Goal: Task Accomplishment & Management: Use online tool/utility

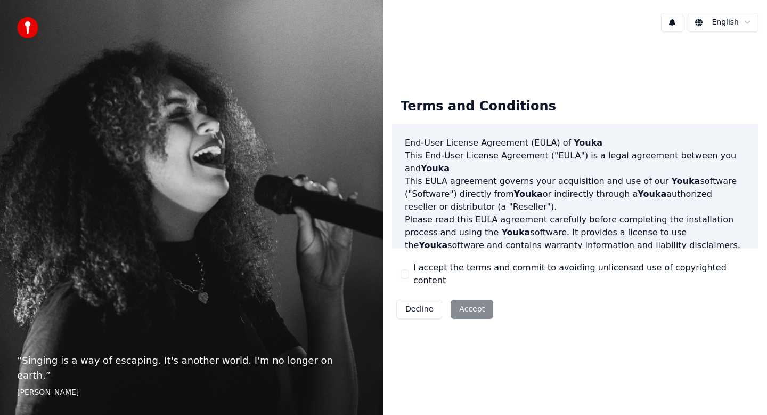
click at [410, 276] on div "I accept the terms and commit to avoiding unlicensed use of copyrighted content" at bounding box center [576, 274] width 350 height 26
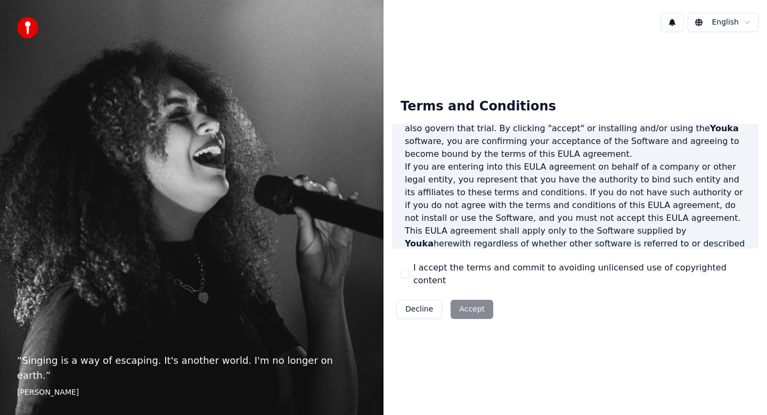
scroll to position [163, 0]
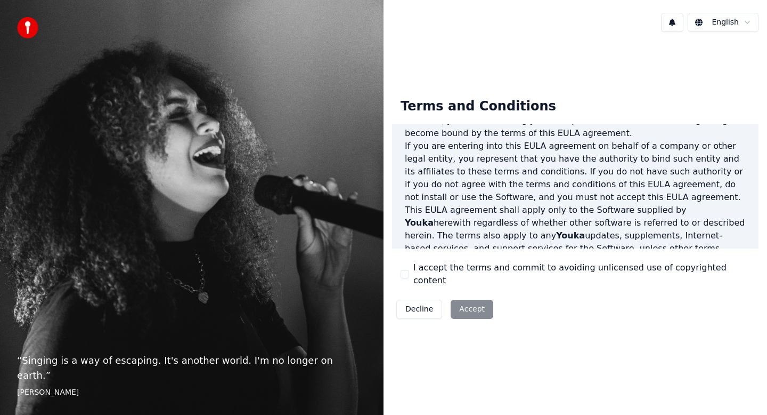
click at [483, 301] on div "Decline Accept" at bounding box center [444, 309] width 105 height 28
click at [406, 275] on button "I accept the terms and commit to avoiding unlicensed use of copyrighted content" at bounding box center [405, 274] width 9 height 9
click at [467, 305] on button "Accept" at bounding box center [472, 308] width 43 height 19
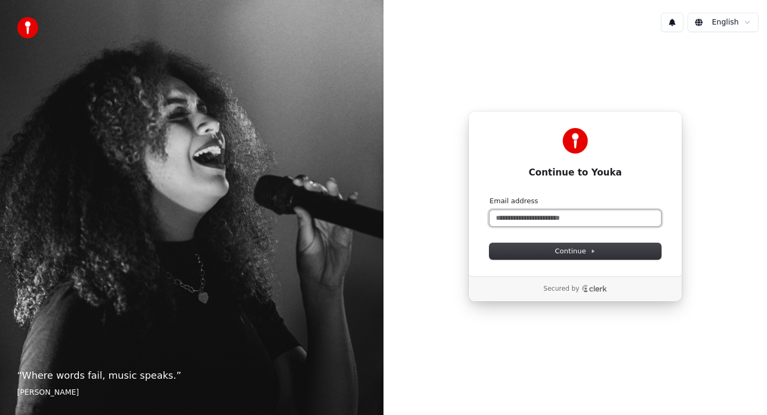
click at [533, 219] on input "Email address" at bounding box center [576, 218] width 172 height 16
click at [564, 249] on span "Continue" at bounding box center [575, 251] width 40 height 10
type input "**********"
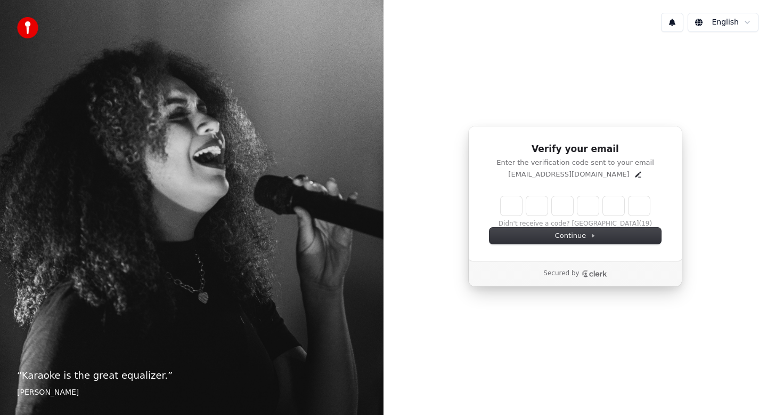
click at [515, 209] on input "Enter verification code" at bounding box center [575, 205] width 149 height 19
type input "******"
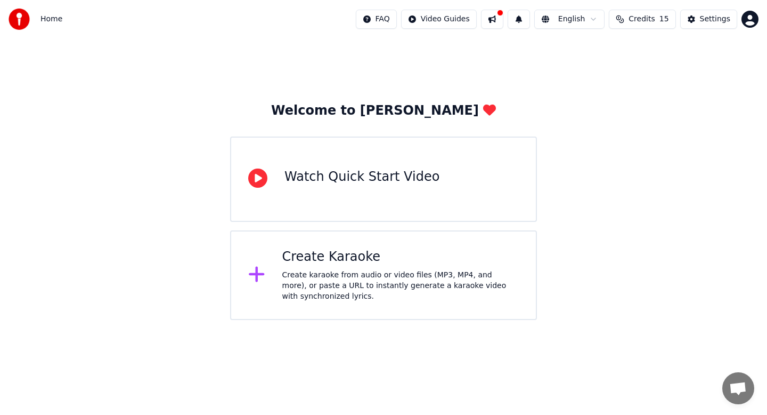
click at [377, 169] on div "Watch Quick Start Video" at bounding box center [362, 176] width 155 height 17
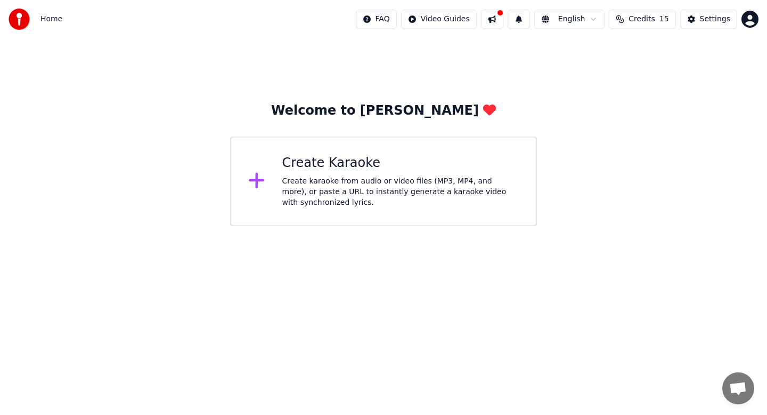
click at [340, 149] on div "Create Karaoke Create karaoke from audio or video files (MP3, MP4, and more), o…" at bounding box center [383, 181] width 307 height 90
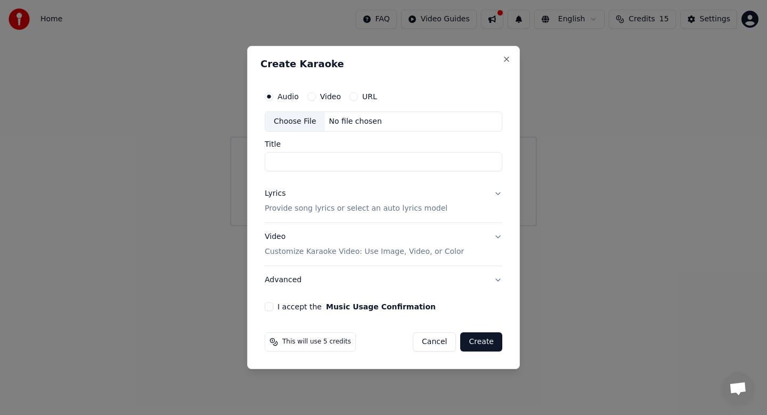
paste input "**********"
type input "**********"
click at [354, 96] on button "URL" at bounding box center [354, 96] width 9 height 9
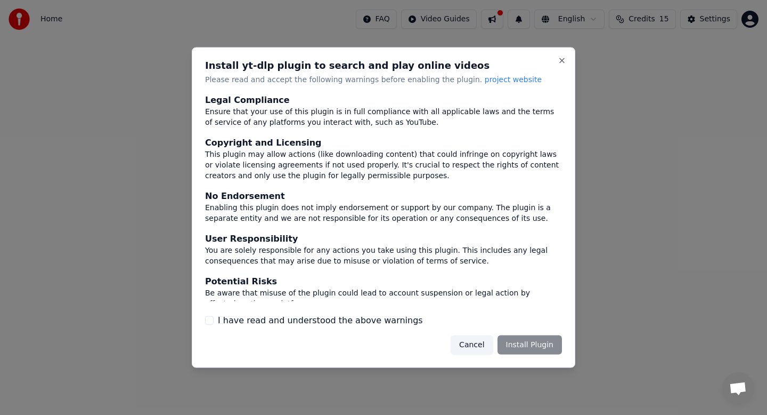
click at [343, 319] on label "I have read and understood the above warnings" at bounding box center [320, 319] width 205 height 13
click at [214, 319] on button "I have read and understood the above warnings" at bounding box center [209, 319] width 9 height 9
click at [522, 344] on button "Install Plugin" at bounding box center [530, 344] width 64 height 19
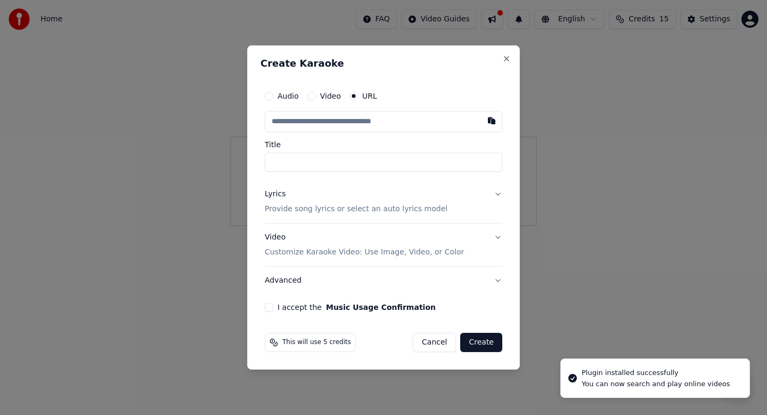
type input "**********"
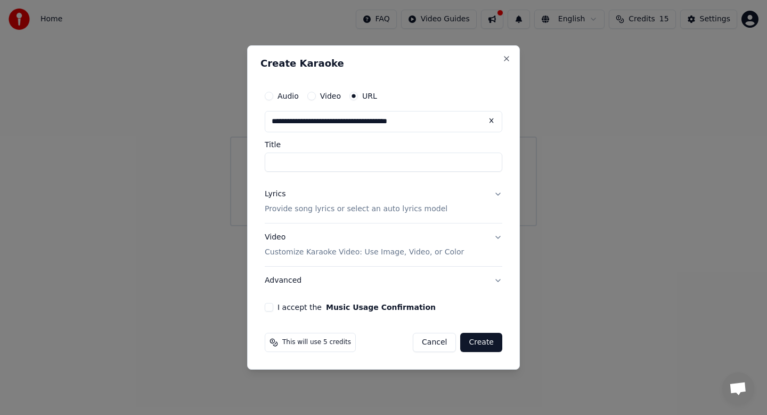
type input "**********"
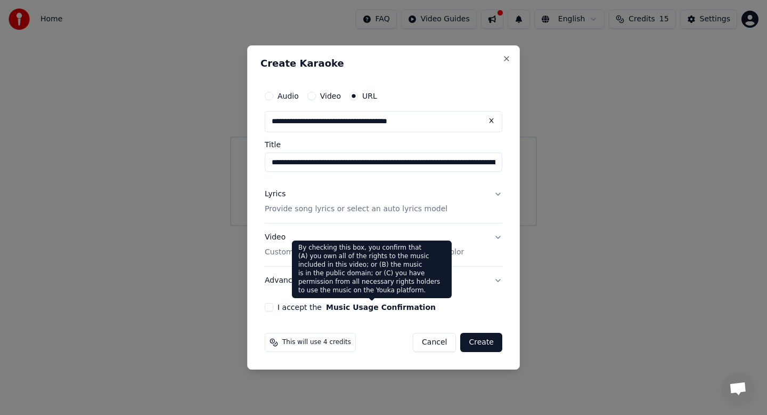
type input "**********"
click at [333, 306] on button "Music Usage Confirmation" at bounding box center [381, 306] width 110 height 7
type input "**********"
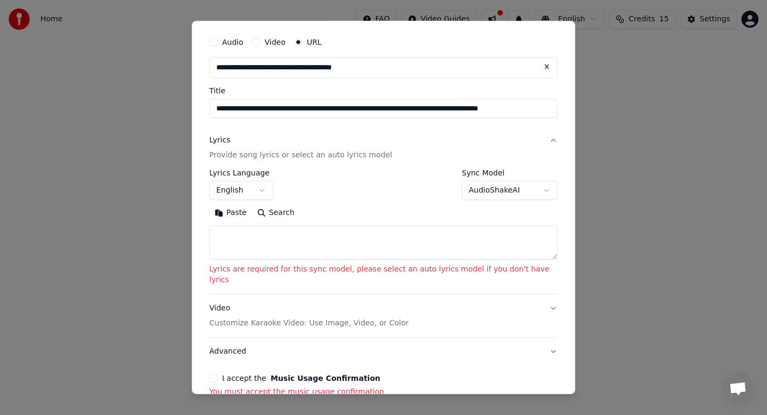
scroll to position [80, 0]
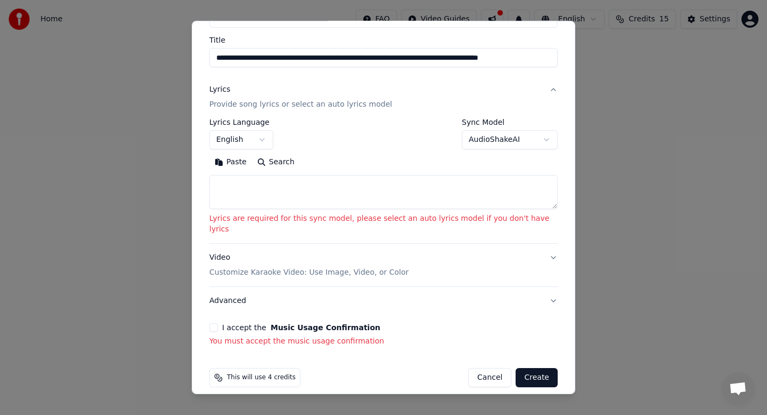
click at [218, 323] on button "I accept the Music Usage Confirmation" at bounding box center [213, 327] width 9 height 9
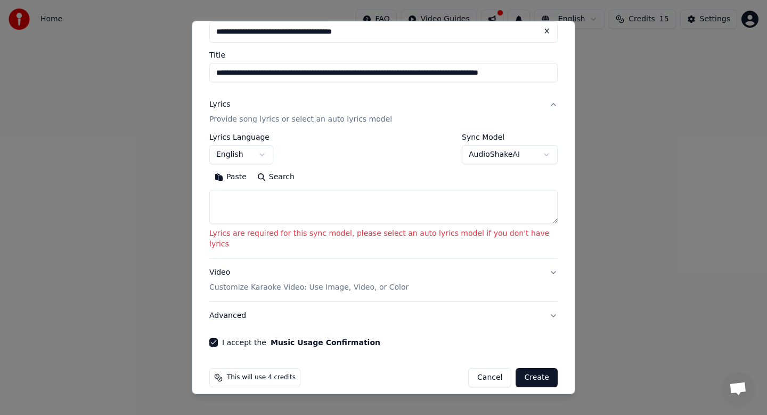
click at [545, 370] on button "Create" at bounding box center [537, 377] width 42 height 19
click at [529, 370] on button "Create" at bounding box center [537, 377] width 42 height 19
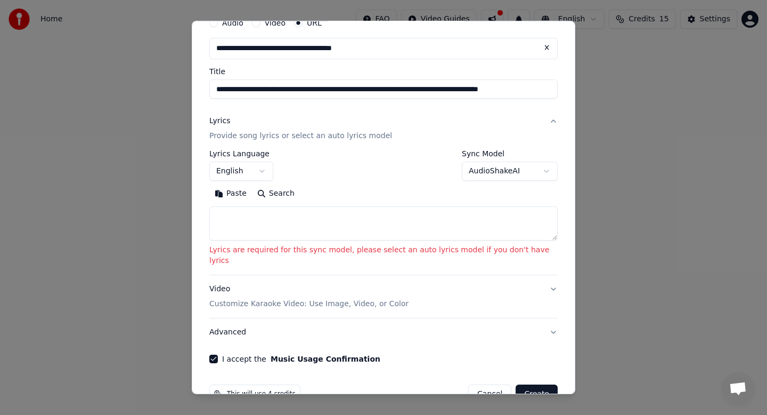
scroll to position [38, 0]
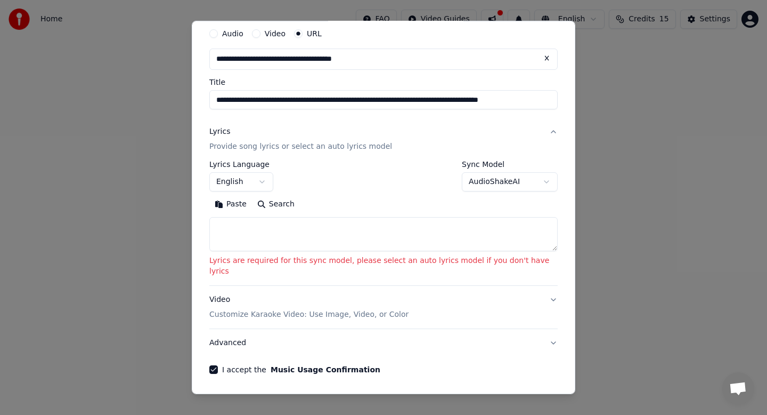
click at [443, 220] on textarea at bounding box center [383, 234] width 348 height 34
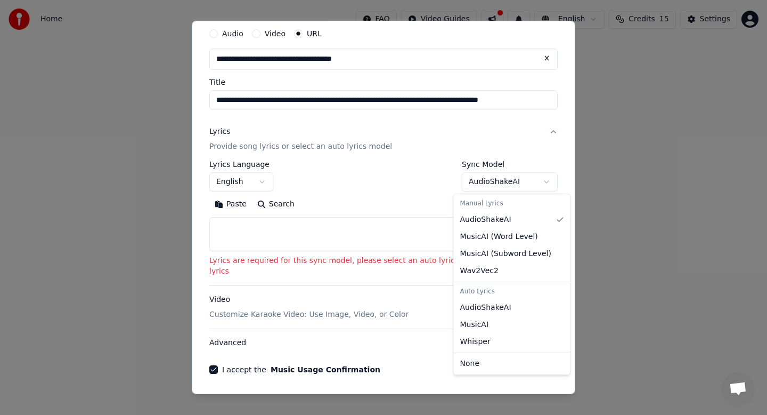
click at [481, 184] on body "**********" at bounding box center [383, 113] width 767 height 226
click at [419, 185] on body "**********" at bounding box center [383, 113] width 767 height 226
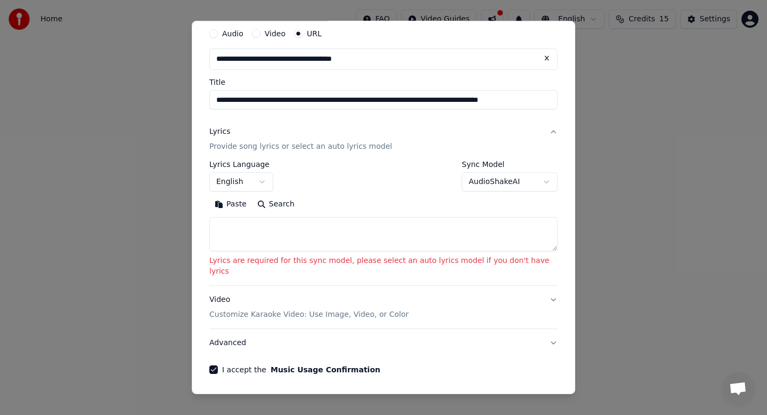
click at [269, 184] on body "**********" at bounding box center [383, 113] width 767 height 226
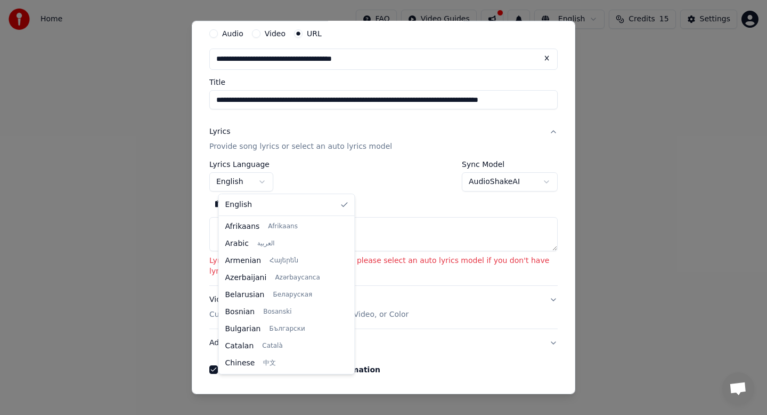
click at [315, 182] on body "**********" at bounding box center [383, 113] width 767 height 226
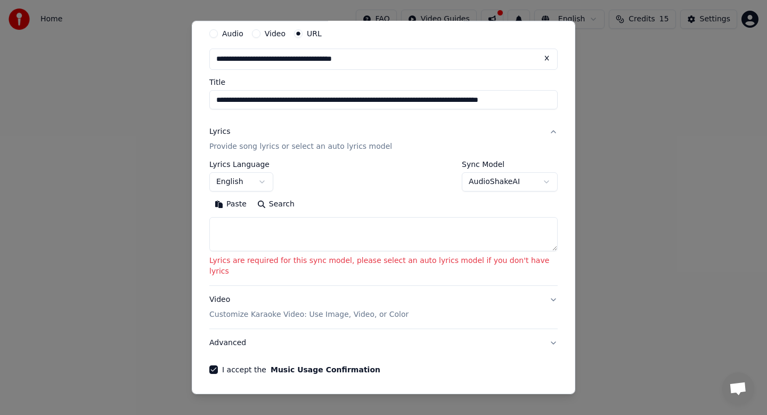
click at [497, 183] on body "**********" at bounding box center [383, 113] width 767 height 226
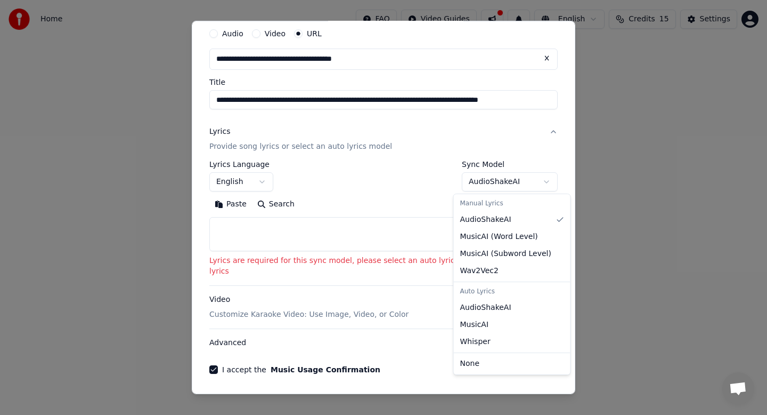
select select "**********"
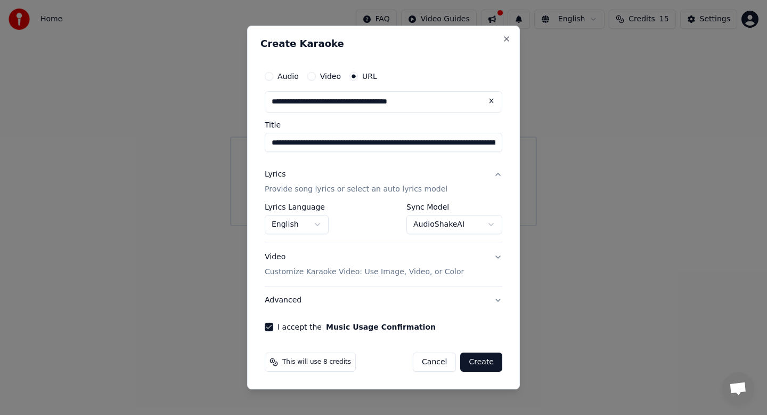
scroll to position [0, 0]
click at [489, 360] on button "Create" at bounding box center [481, 361] width 42 height 19
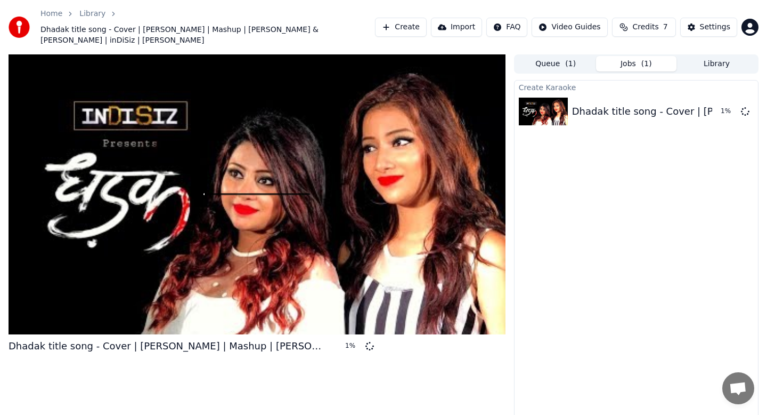
click at [658, 29] on span "Credits" at bounding box center [645, 27] width 26 height 11
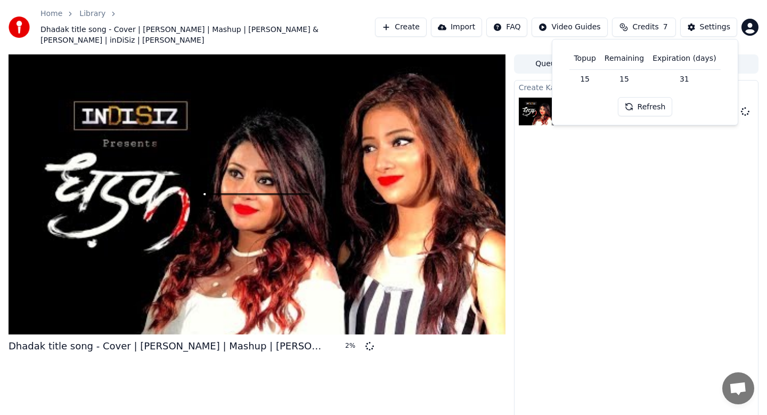
click at [658, 10] on div "Home Library Dhadak title song - Cover | [PERSON_NAME] | Mashup | [PERSON_NAME]…" at bounding box center [383, 27] width 767 height 54
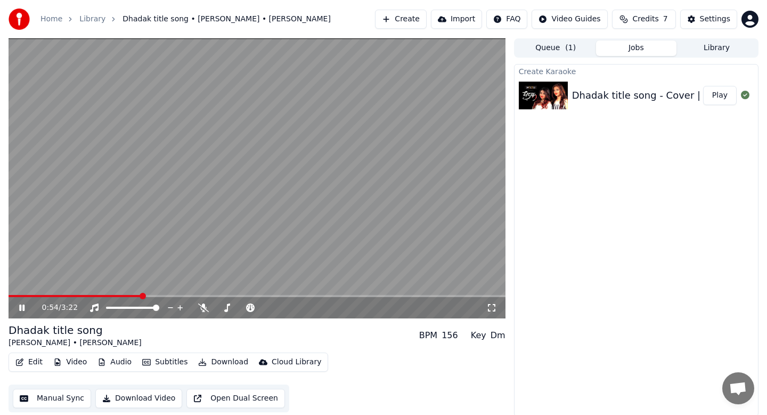
click at [263, 171] on video at bounding box center [257, 178] width 497 height 280
click at [202, 306] on icon at bounding box center [203, 307] width 11 height 9
click at [278, 161] on video at bounding box center [257, 178] width 497 height 280
click at [238, 216] on video at bounding box center [257, 178] width 497 height 280
click at [180, 306] on icon at bounding box center [180, 307] width 10 height 11
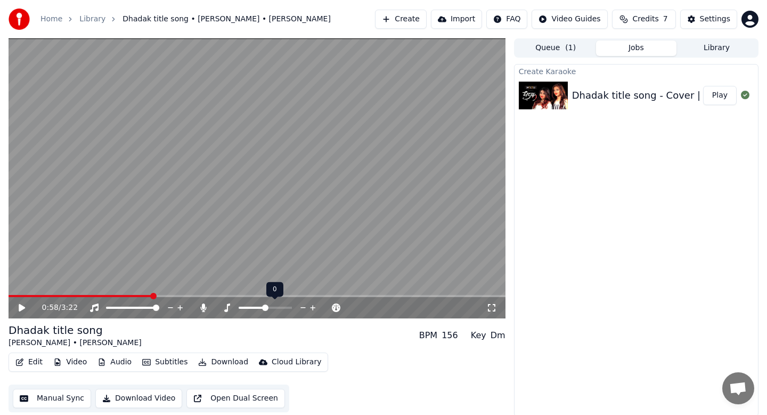
click at [314, 307] on icon at bounding box center [312, 307] width 5 height 5
click at [70, 247] on video at bounding box center [257, 178] width 497 height 280
click at [314, 307] on icon at bounding box center [313, 307] width 10 height 11
click at [301, 308] on div "1:11 / 3:22" at bounding box center [264, 307] width 444 height 11
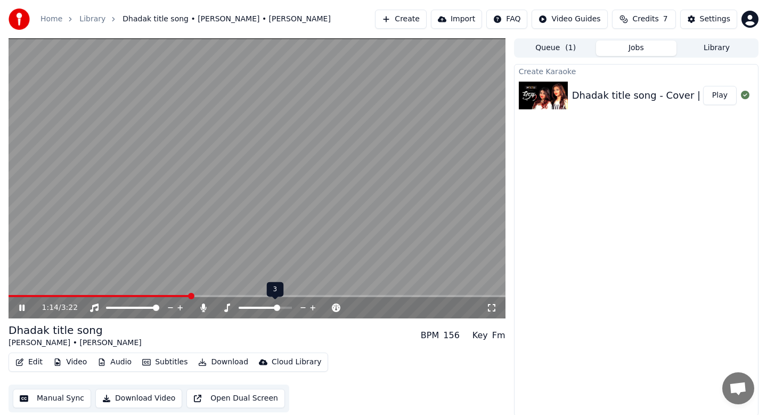
click at [302, 307] on icon at bounding box center [303, 307] width 5 height 1
click at [9, 295] on span at bounding box center [12, 296] width 6 height 6
click at [490, 307] on icon at bounding box center [491, 307] width 11 height 9
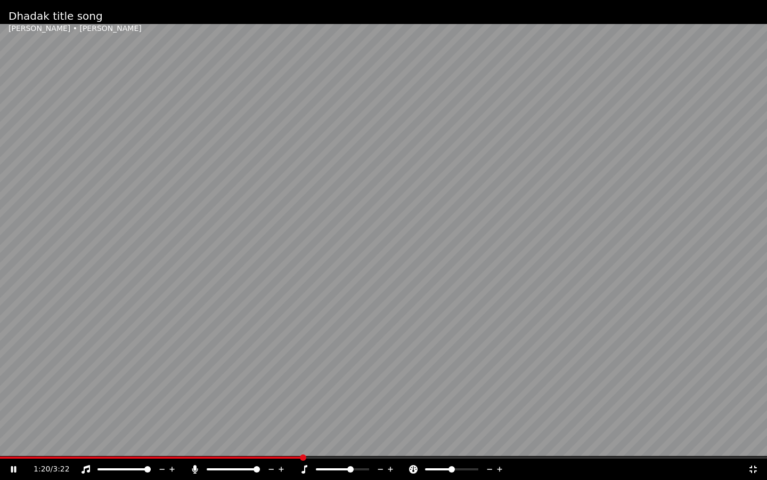
click at [197, 414] on icon at bounding box center [195, 469] width 6 height 9
click at [197, 414] on div "2:09 / 3:22" at bounding box center [383, 468] width 767 height 21
click at [196, 414] on icon at bounding box center [195, 469] width 11 height 9
click at [400, 249] on video at bounding box center [383, 240] width 767 height 480
click at [500, 414] on icon at bounding box center [499, 468] width 5 height 5
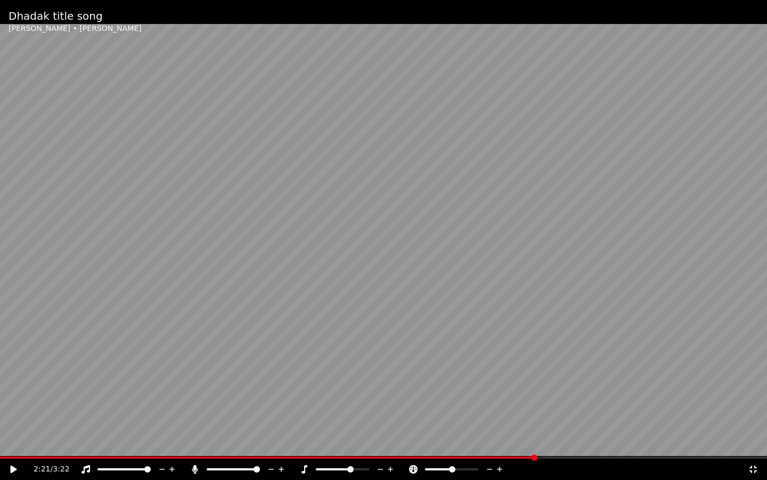
click at [488, 414] on icon at bounding box center [490, 469] width 10 height 11
click at [412, 414] on icon at bounding box center [413, 469] width 11 height 9
click at [307, 414] on icon at bounding box center [304, 469] width 11 height 9
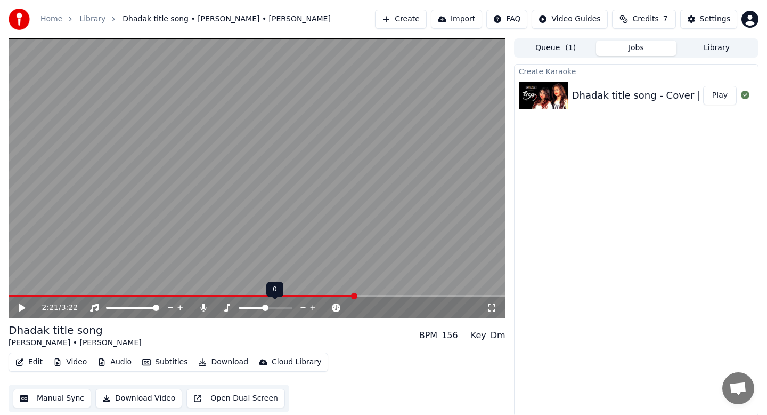
click at [313, 306] on icon at bounding box center [312, 307] width 5 height 5
click at [301, 307] on icon at bounding box center [303, 307] width 5 height 1
click at [314, 307] on icon at bounding box center [312, 307] width 5 height 5
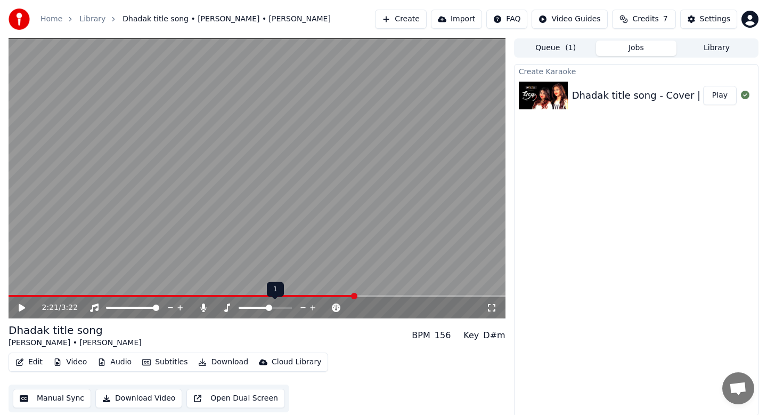
click at [314, 307] on icon at bounding box center [312, 307] width 5 height 5
click at [493, 306] on icon at bounding box center [491, 307] width 11 height 9
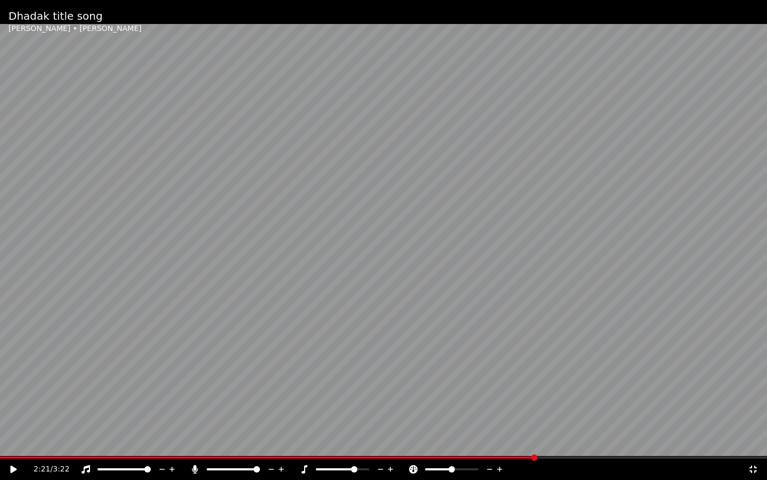
click at [409, 414] on span at bounding box center [267, 457] width 535 height 2
click at [392, 259] on video at bounding box center [383, 240] width 767 height 480
click at [358, 320] on video at bounding box center [383, 240] width 767 height 480
click at [6, 414] on span at bounding box center [163, 457] width 327 height 2
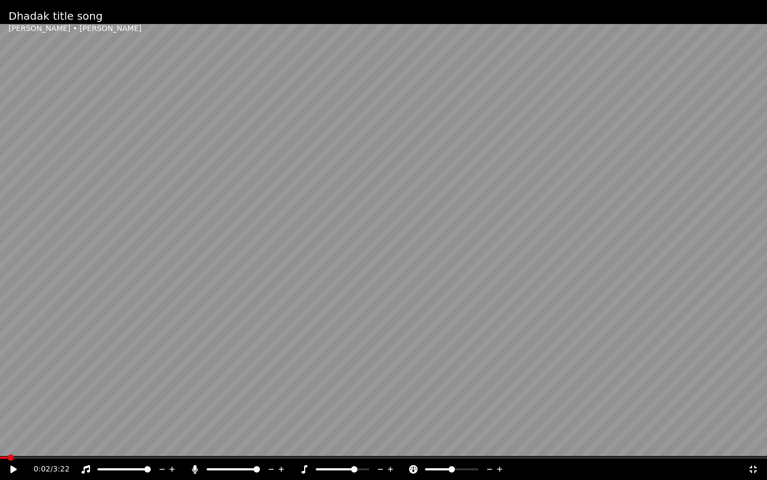
click at [316, 331] on video at bounding box center [383, 240] width 767 height 480
click at [197, 414] on icon at bounding box center [195, 469] width 11 height 9
click at [197, 414] on video at bounding box center [383, 240] width 767 height 480
click at [210, 414] on span at bounding box center [210, 469] width 6 height 6
click at [284, 414] on icon at bounding box center [282, 469] width 10 height 11
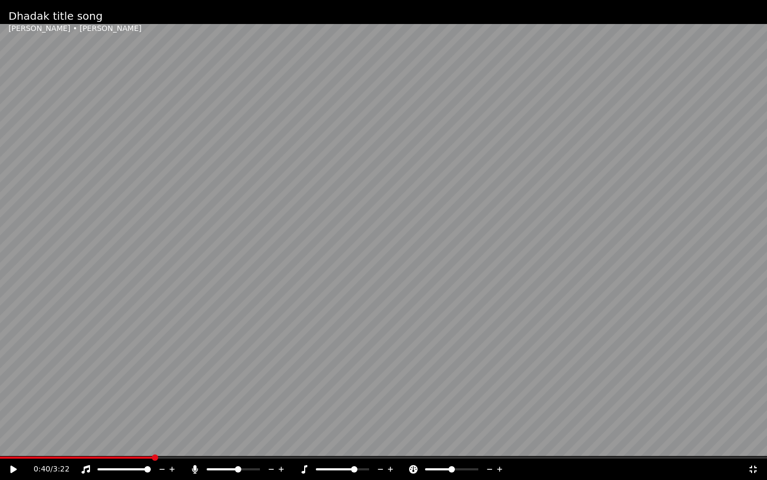
click at [241, 414] on span at bounding box center [238, 469] width 6 height 6
click at [264, 403] on video at bounding box center [383, 240] width 767 height 480
click at [351, 175] on video at bounding box center [383, 240] width 767 height 480
click at [196, 414] on icon at bounding box center [195, 469] width 11 height 9
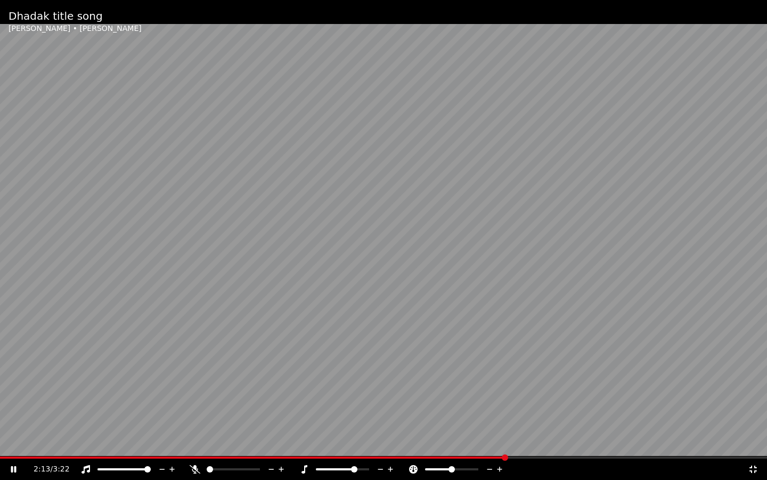
click at [194, 414] on div at bounding box center [238, 469] width 96 height 11
click at [253, 414] on span at bounding box center [250, 469] width 6 height 6
click at [241, 414] on span at bounding box center [244, 469] width 6 height 6
click at [379, 177] on video at bounding box center [383, 240] width 767 height 480
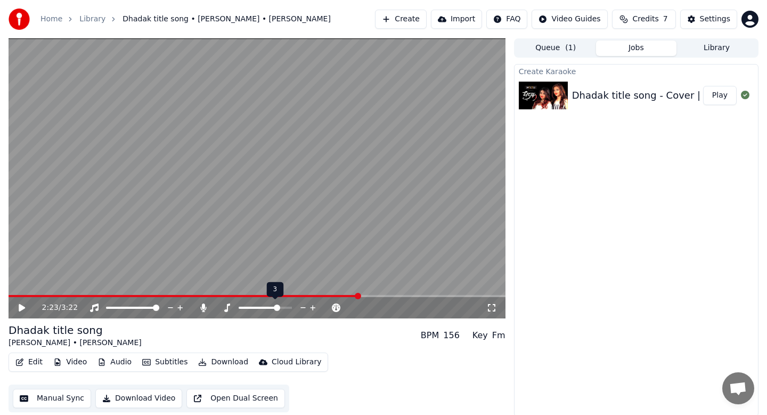
click at [313, 307] on icon at bounding box center [312, 307] width 5 height 5
click at [225, 294] on span at bounding box center [227, 296] width 6 height 6
click at [495, 308] on icon at bounding box center [491, 307] width 11 height 9
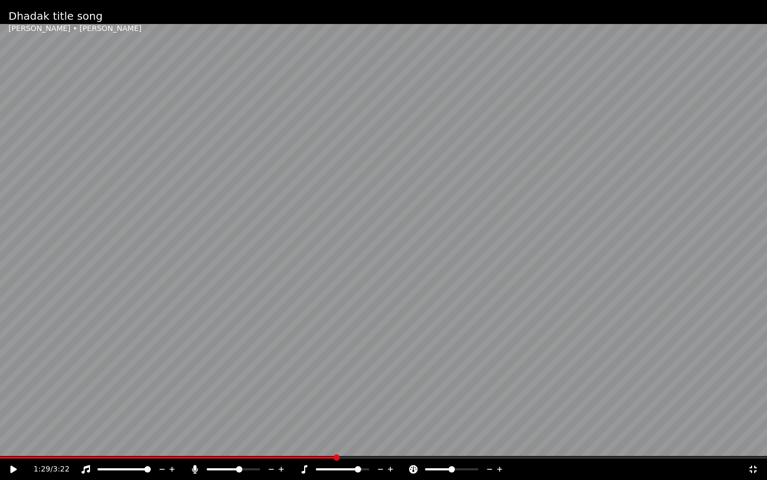
click at [452, 283] on video at bounding box center [383, 240] width 767 height 480
click at [195, 414] on icon at bounding box center [195, 469] width 6 height 9
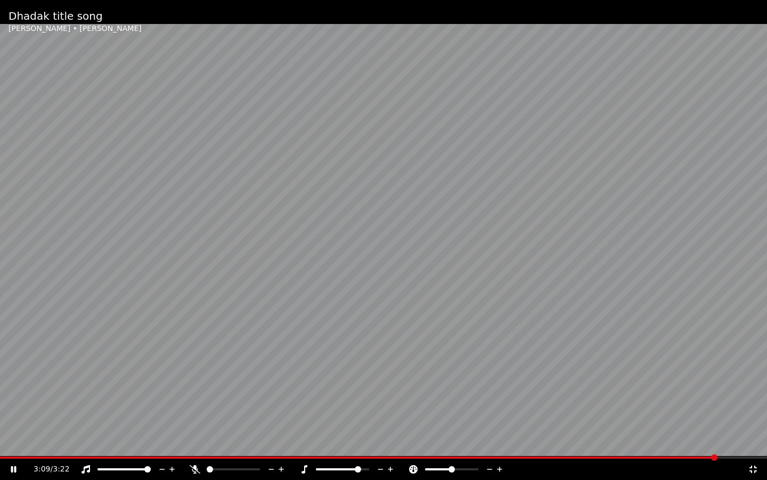
click at [399, 277] on video at bounding box center [383, 240] width 767 height 480
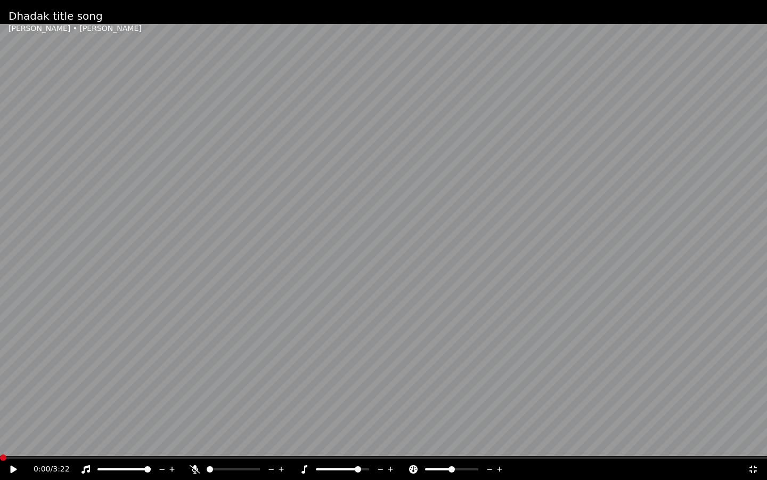
click at [0, 414] on span at bounding box center [3, 457] width 6 height 6
click at [356, 328] on video at bounding box center [383, 240] width 767 height 480
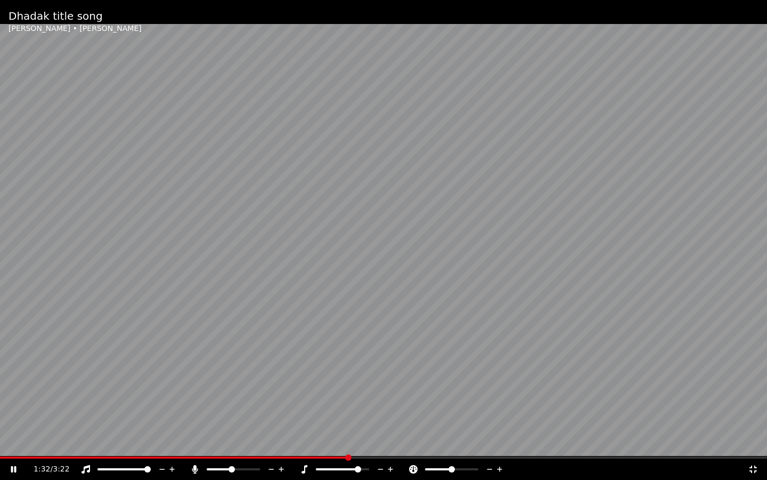
click at [235, 414] on span at bounding box center [232, 469] width 6 height 6
click at [194, 414] on icon at bounding box center [195, 469] width 6 height 9
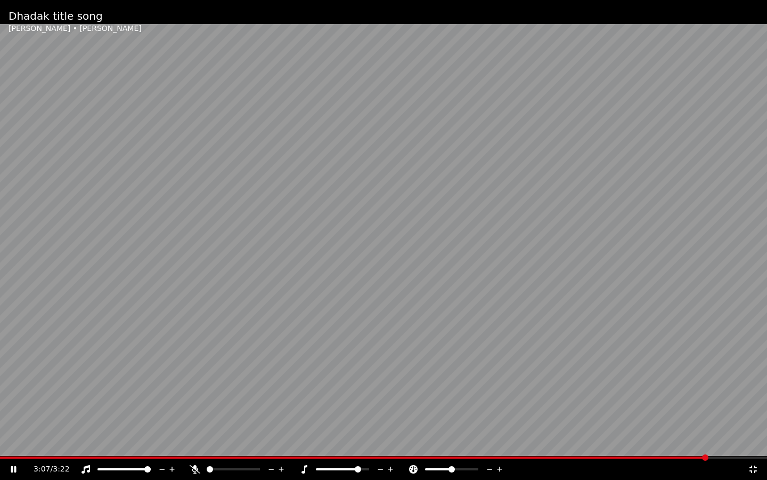
click at [176, 414] on video at bounding box center [383, 240] width 767 height 480
click at [383, 414] on icon at bounding box center [381, 469] width 10 height 11
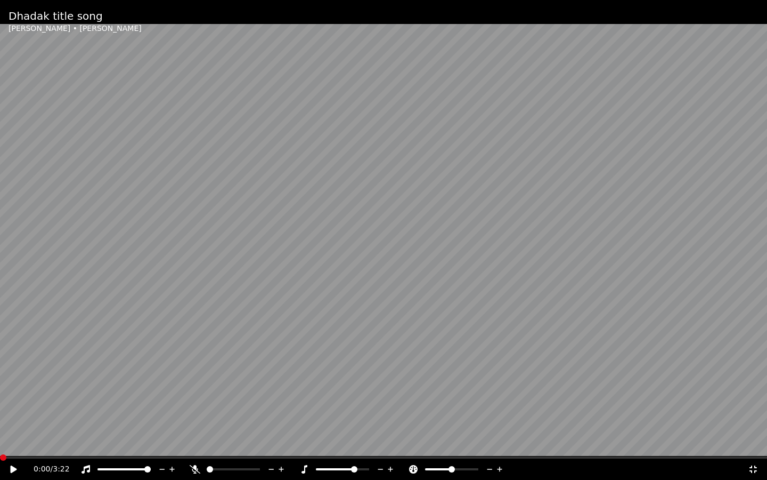
click at [0, 414] on div "[PERSON_NAME] title song [PERSON_NAME] • [PERSON_NAME] 0:00 / 3:22" at bounding box center [383, 240] width 767 height 480
click at [506, 143] on video at bounding box center [383, 240] width 767 height 480
click at [494, 189] on video at bounding box center [383, 240] width 767 height 480
click at [449, 294] on video at bounding box center [383, 240] width 767 height 480
click at [125, 414] on span at bounding box center [80, 457] width 160 height 2
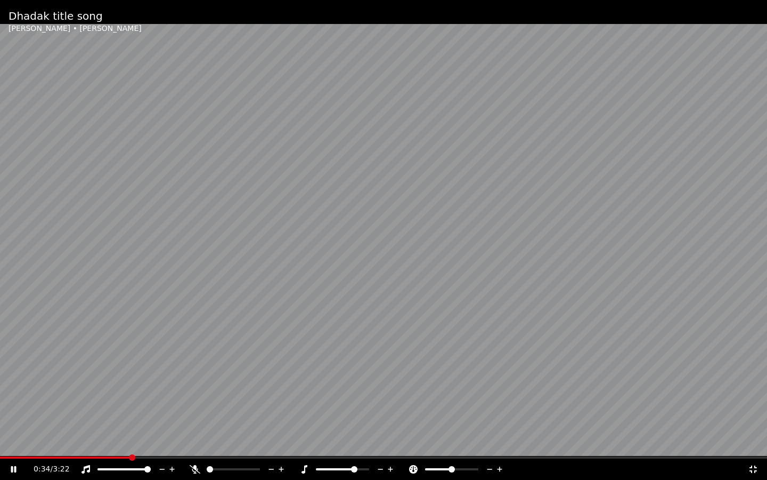
click at [280, 414] on icon at bounding box center [282, 469] width 10 height 11
click at [238, 414] on span at bounding box center [236, 469] width 6 height 6
click at [113, 414] on span at bounding box center [56, 457] width 113 height 2
click at [444, 193] on video at bounding box center [383, 240] width 767 height 480
click at [382, 414] on icon at bounding box center [381, 469] width 10 height 11
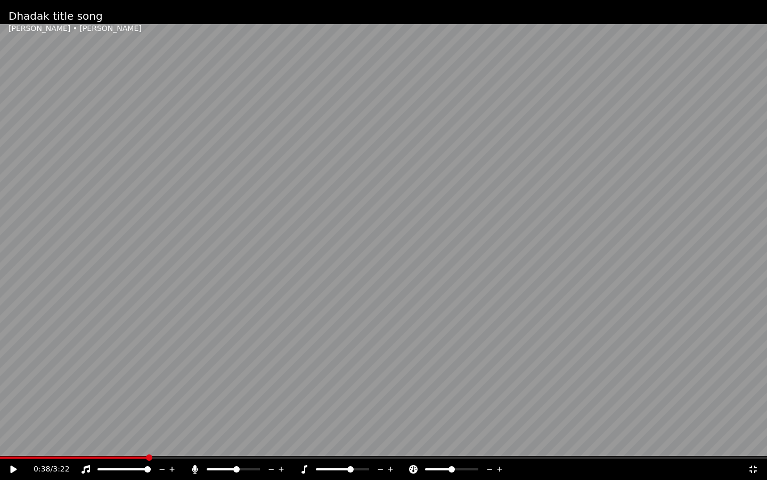
click at [382, 414] on icon at bounding box center [381, 469] width 10 height 11
click at [306, 414] on icon at bounding box center [304, 469] width 11 height 9
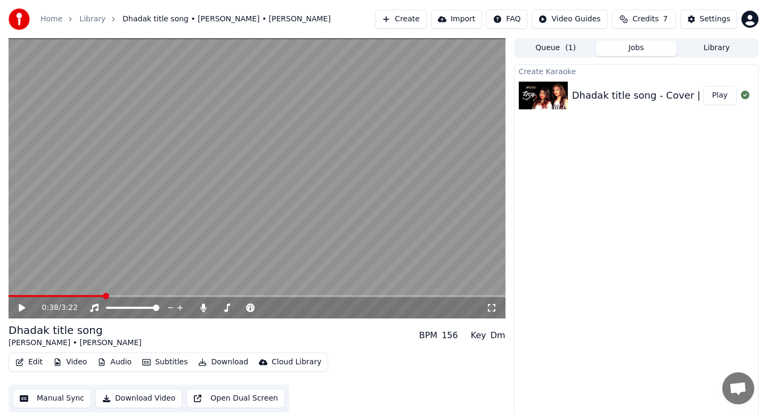
click at [492, 309] on icon at bounding box center [491, 307] width 11 height 9
click at [23, 295] on span at bounding box center [56, 296] width 95 height 2
click at [23, 306] on icon at bounding box center [22, 307] width 6 height 7
click at [346, 202] on video at bounding box center [257, 178] width 497 height 280
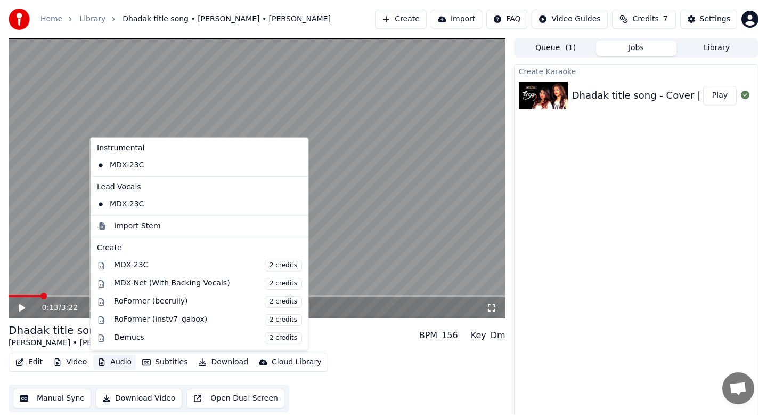
click at [115, 362] on button "Audio" at bounding box center [114, 361] width 43 height 15
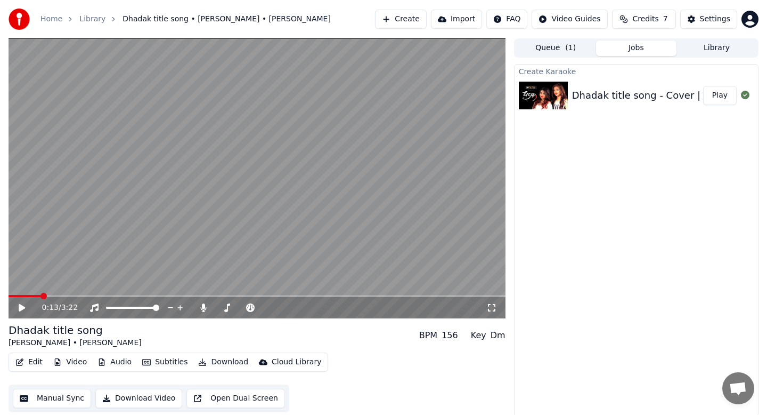
click at [625, 281] on div "Create Karaoke Dhadak title song - Cover | [PERSON_NAME] | Mashup | [PERSON_NAM…" at bounding box center [636, 240] width 245 height 352
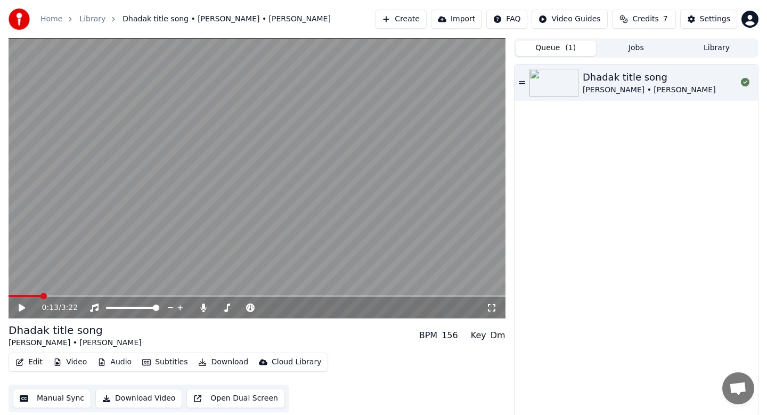
click at [577, 50] on button "Queue ( 1 )" at bounding box center [556, 47] width 80 height 15
click at [642, 44] on button "Jobs" at bounding box center [636, 47] width 80 height 15
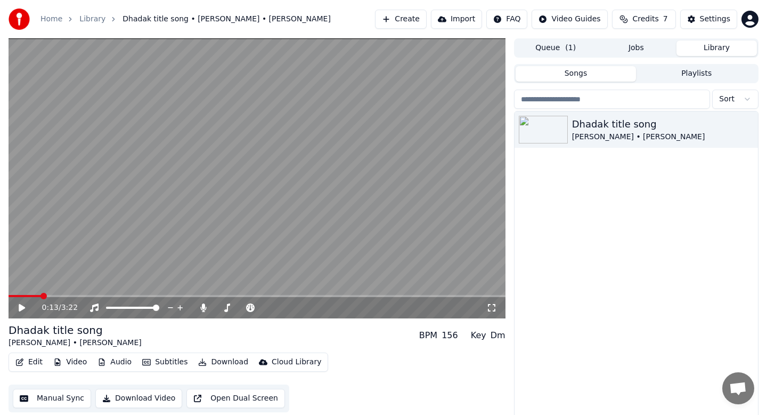
click at [727, 46] on button "Library" at bounding box center [717, 47] width 80 height 15
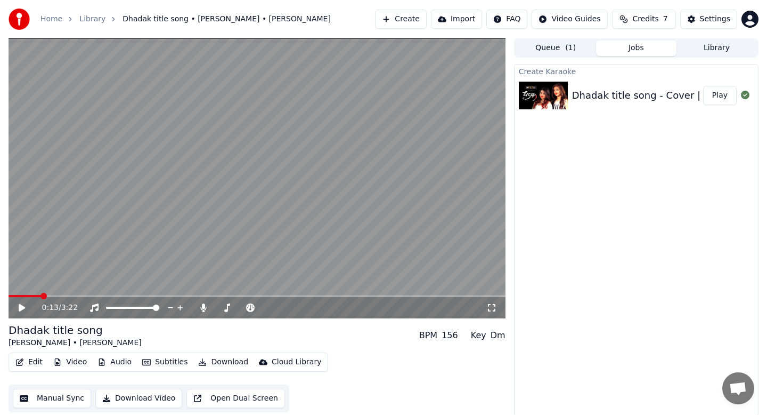
click at [644, 45] on button "Jobs" at bounding box center [636, 47] width 80 height 15
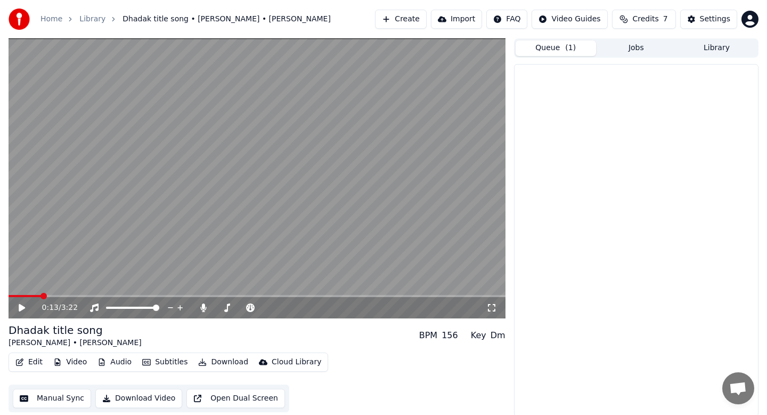
click at [556, 47] on button "Queue ( 1 )" at bounding box center [556, 47] width 80 height 15
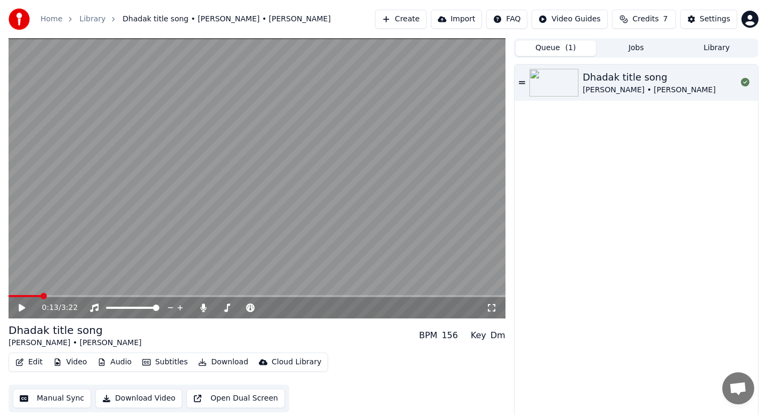
click at [644, 17] on span "Credits" at bounding box center [645, 19] width 26 height 11
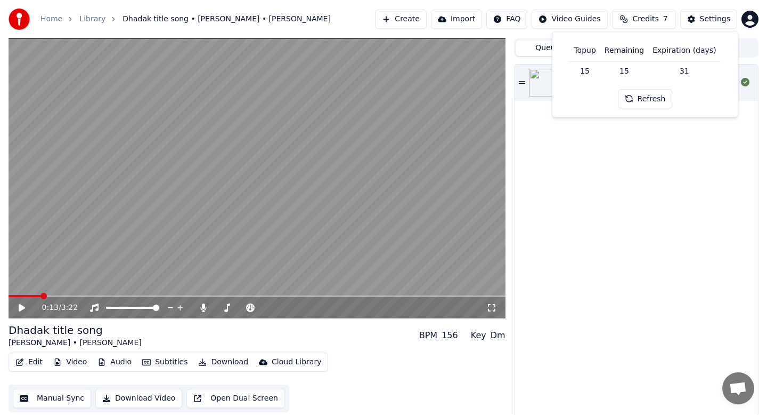
click at [632, 145] on div "[PERSON_NAME] title song [PERSON_NAME] • [PERSON_NAME]" at bounding box center [636, 239] width 243 height 351
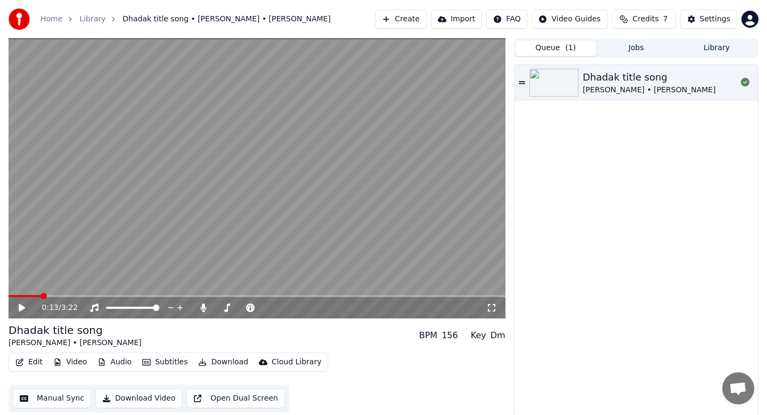
click at [521, 77] on div "[PERSON_NAME] title song [PERSON_NAME] • [PERSON_NAME]" at bounding box center [636, 82] width 243 height 36
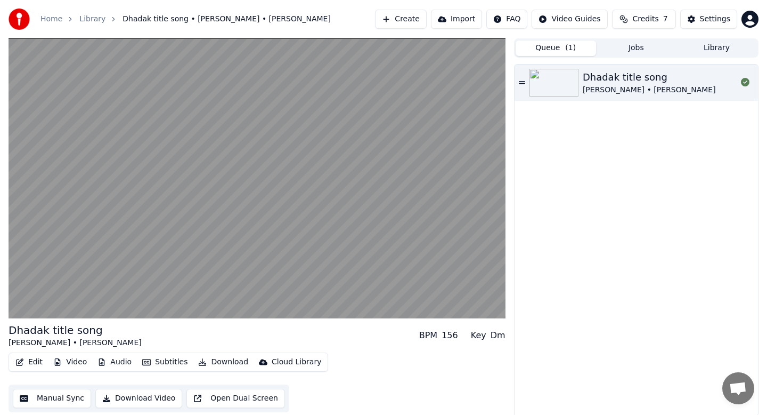
click at [522, 82] on icon at bounding box center [522, 82] width 6 height 3
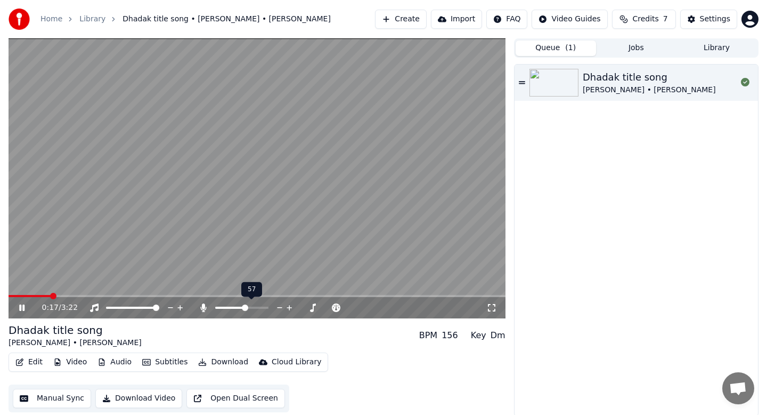
click at [215, 306] on span at bounding box center [230, 307] width 30 height 2
click at [299, 178] on video at bounding box center [257, 178] width 497 height 280
click at [461, 18] on button "Import" at bounding box center [456, 19] width 51 height 19
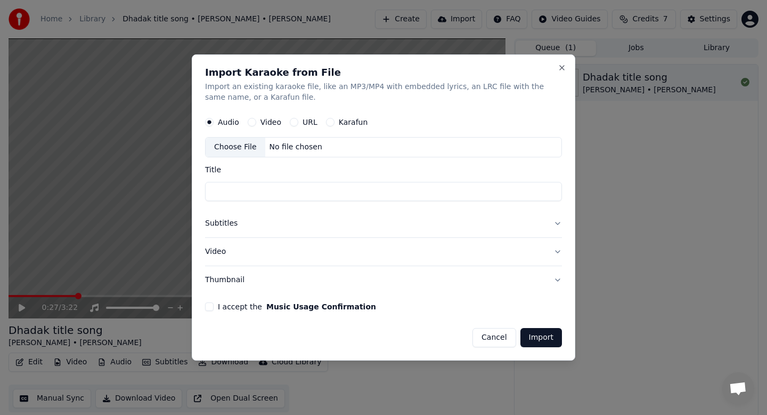
click at [498, 337] on button "Cancel" at bounding box center [494, 337] width 43 height 19
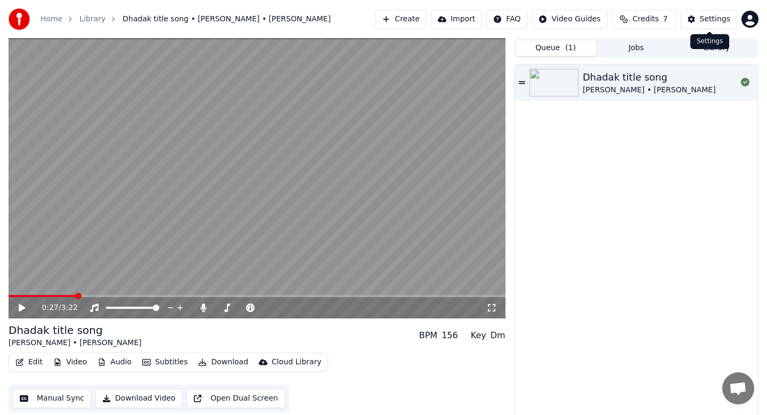
click at [715, 19] on div "Settings" at bounding box center [715, 19] width 30 height 11
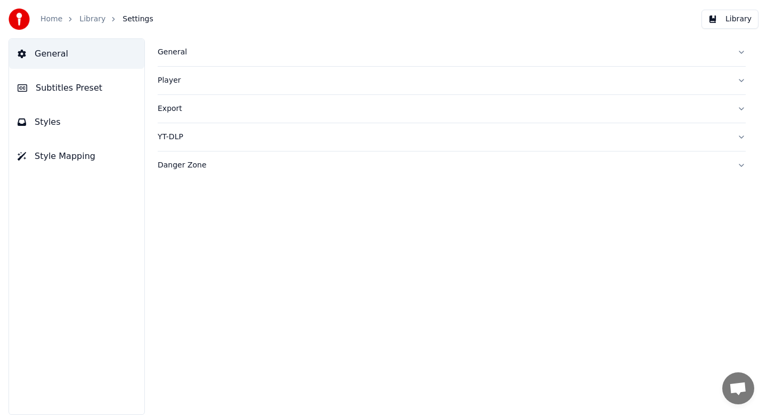
click at [750, 19] on button "Library" at bounding box center [730, 19] width 57 height 19
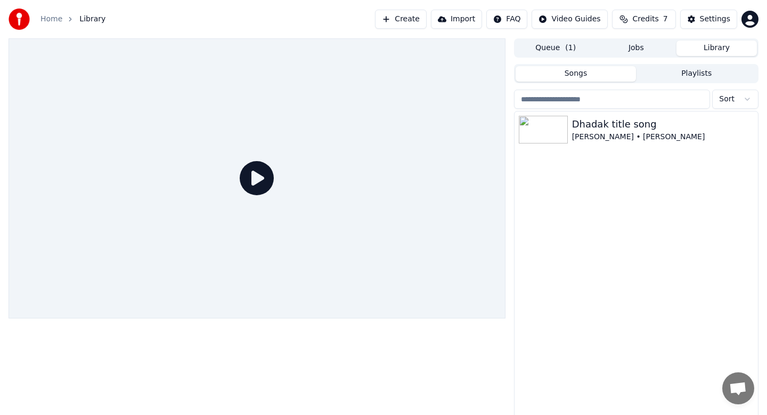
click at [397, 17] on button "Create" at bounding box center [401, 19] width 52 height 19
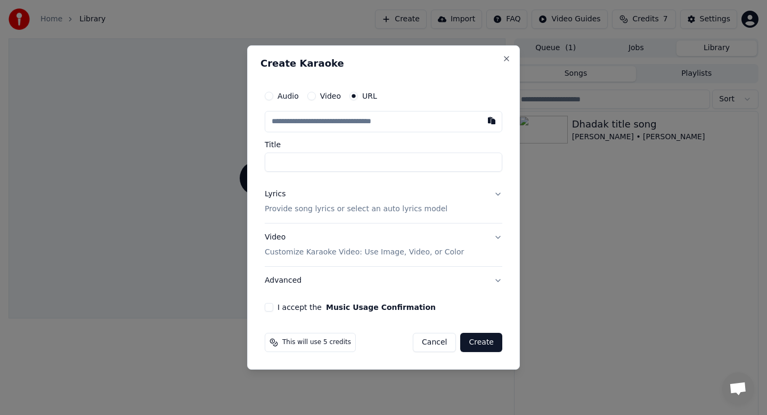
click at [435, 343] on button "Cancel" at bounding box center [434, 341] width 43 height 19
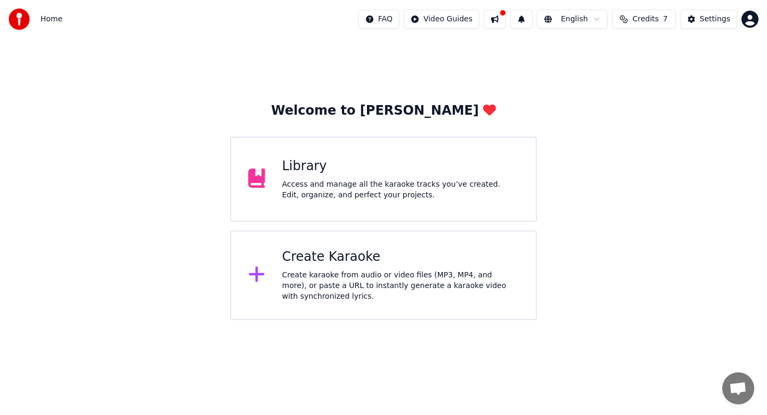
click at [361, 273] on div "Create karaoke from audio or video files (MP3, MP4, and more), or paste a URL t…" at bounding box center [400, 286] width 237 height 32
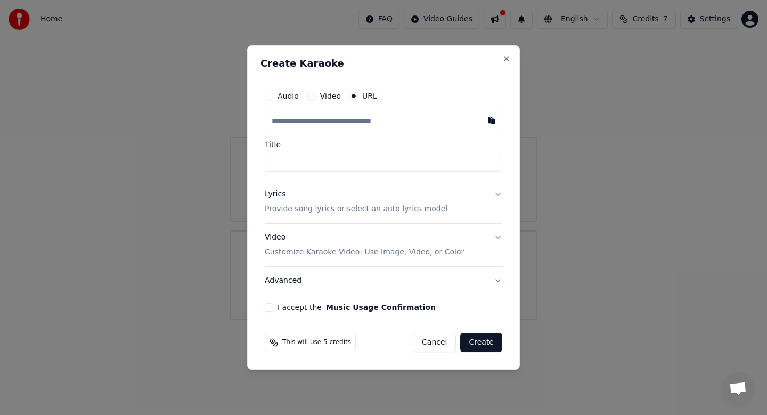
click at [437, 346] on button "Cancel" at bounding box center [434, 341] width 43 height 19
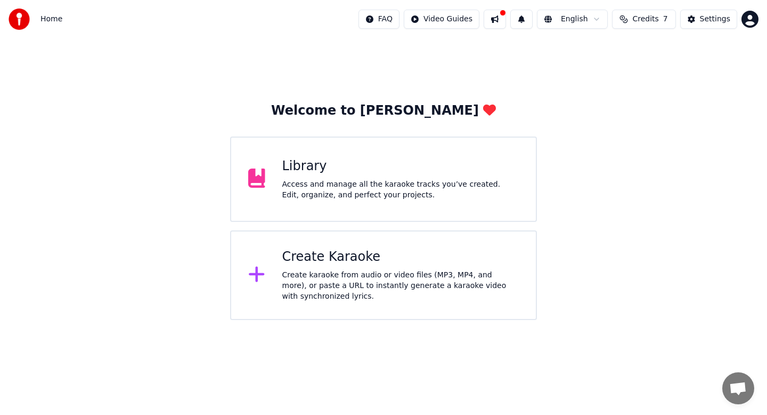
click at [356, 264] on div "Create Karaoke" at bounding box center [400, 256] width 237 height 17
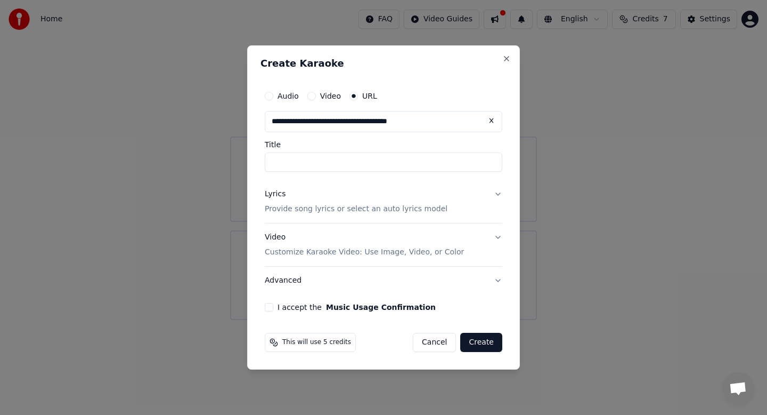
type input "**********"
click at [311, 159] on input "Title" at bounding box center [384, 161] width 238 height 19
type input "**********"
click at [268, 307] on button "I accept the Music Usage Confirmation" at bounding box center [269, 307] width 9 height 9
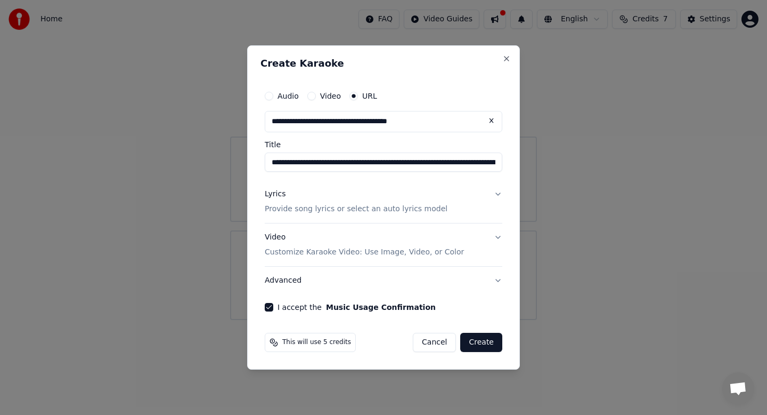
click at [498, 228] on button "Video Customize Karaoke Video: Use Image, Video, or Color" at bounding box center [384, 244] width 238 height 43
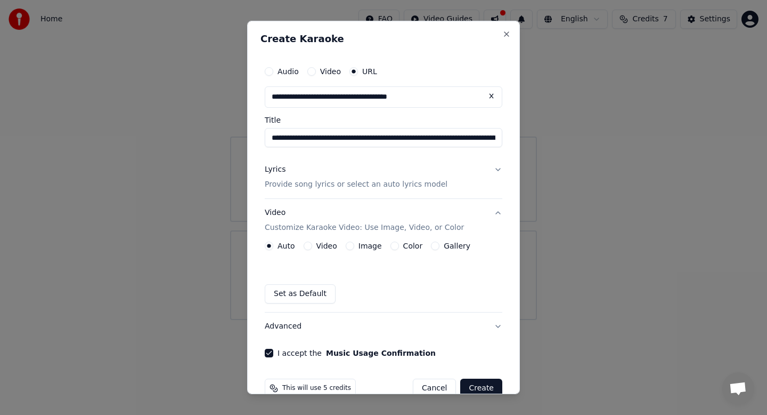
click at [489, 381] on button "Create" at bounding box center [481, 387] width 42 height 19
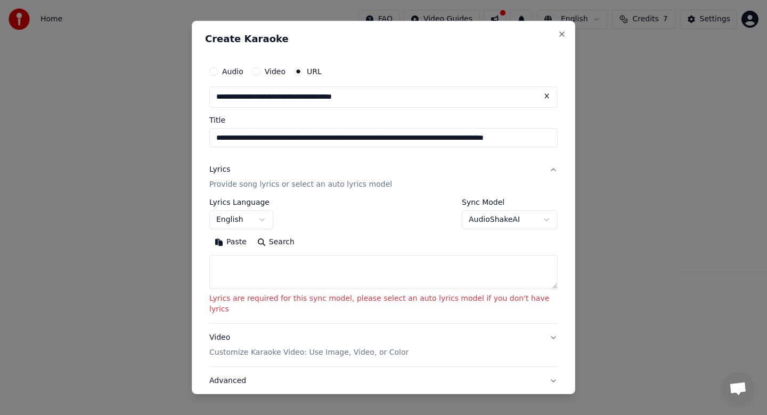
click at [488, 220] on body "**********" at bounding box center [383, 160] width 767 height 320
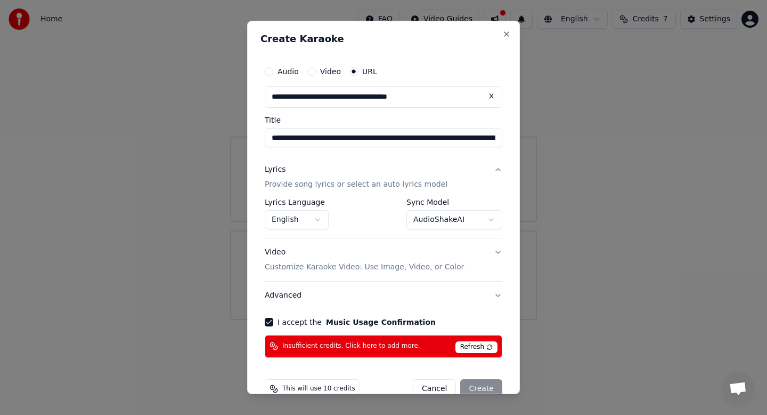
click at [470, 348] on span "Refresh" at bounding box center [477, 347] width 42 height 12
click at [493, 218] on body "**********" at bounding box center [383, 160] width 767 height 320
click at [485, 344] on span "Refresh" at bounding box center [477, 347] width 42 height 12
click at [384, 345] on span "Insufficient credits. Click here to add more." at bounding box center [351, 346] width 138 height 9
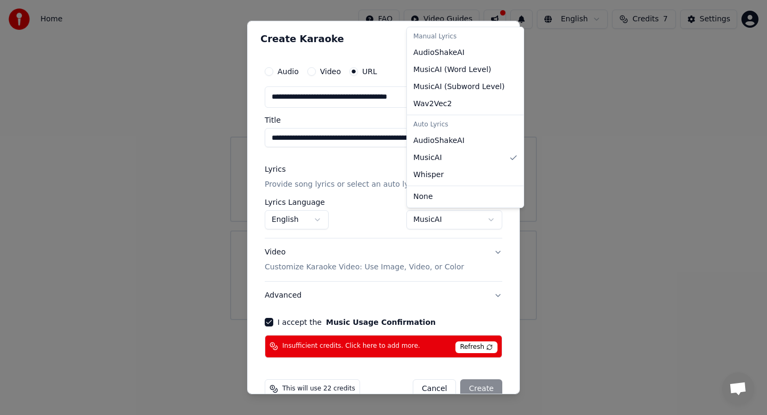
click at [455, 221] on body "**********" at bounding box center [383, 160] width 767 height 320
select select "****"
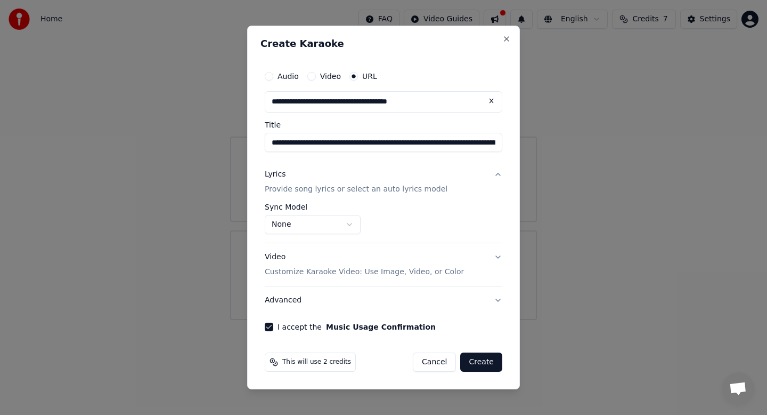
click at [479, 367] on button "Create" at bounding box center [481, 361] width 42 height 19
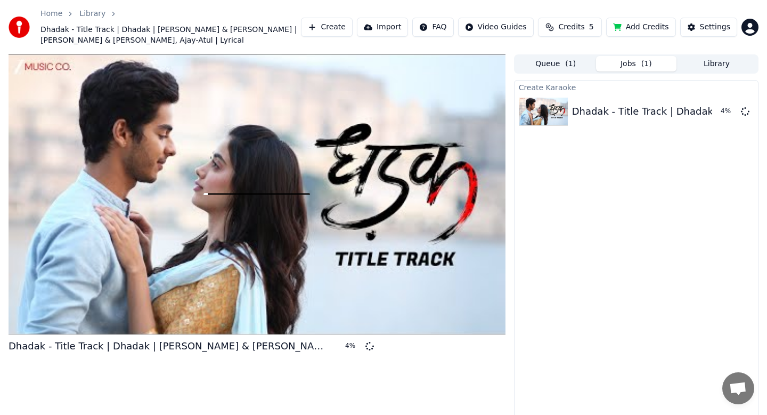
click at [392, 27] on button "Import" at bounding box center [382, 27] width 51 height 19
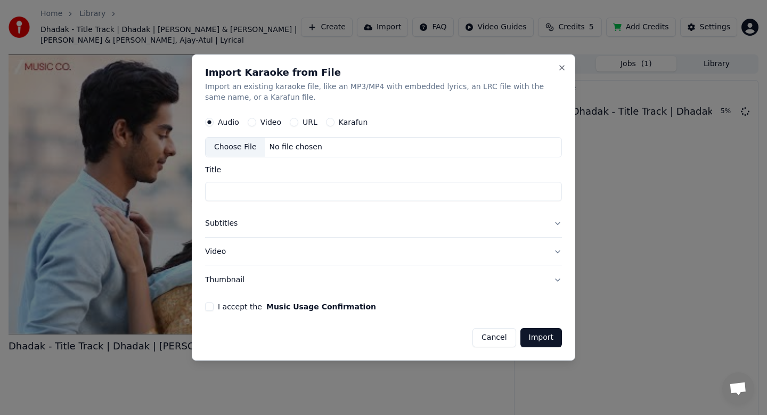
click at [294, 120] on button "URL" at bounding box center [294, 122] width 9 height 9
click at [273, 149] on input "text" at bounding box center [383, 146] width 357 height 21
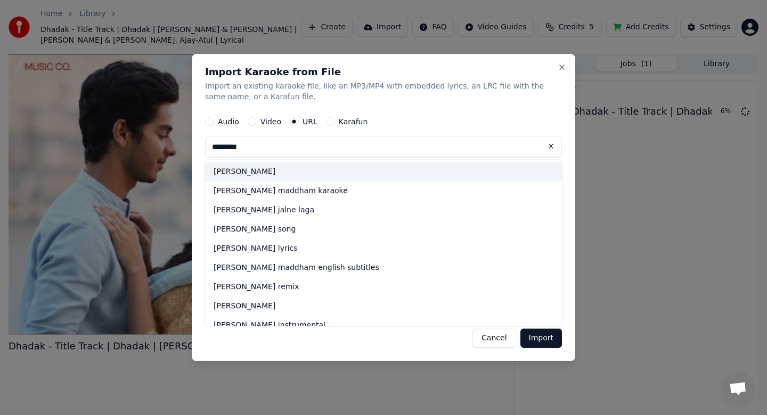
click at [268, 169] on div "suraj hua maddham" at bounding box center [383, 171] width 357 height 19
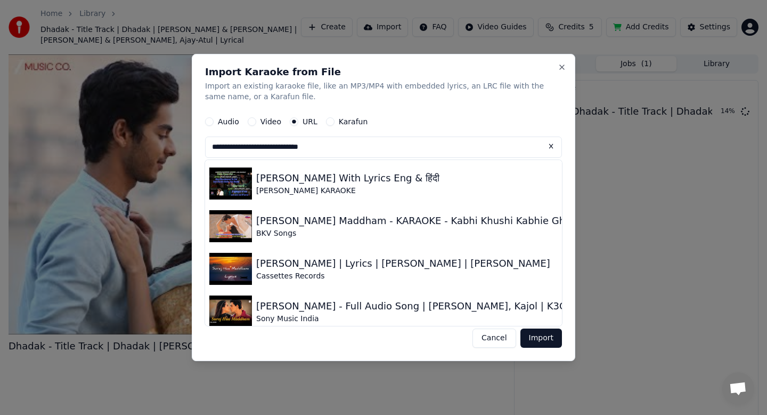
type input "**********"
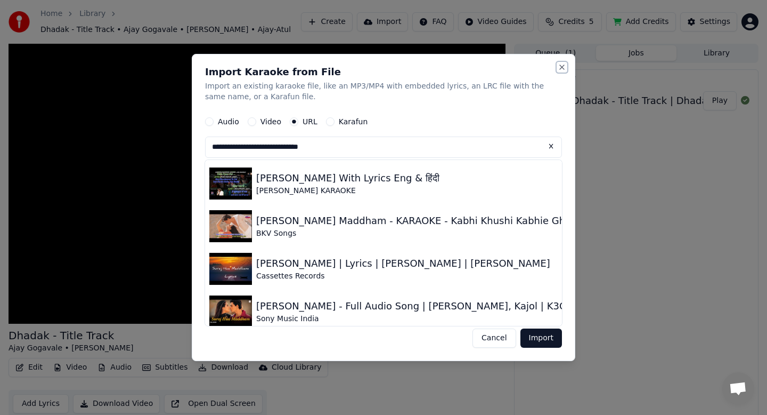
click at [562, 67] on button "Close" at bounding box center [562, 67] width 9 height 9
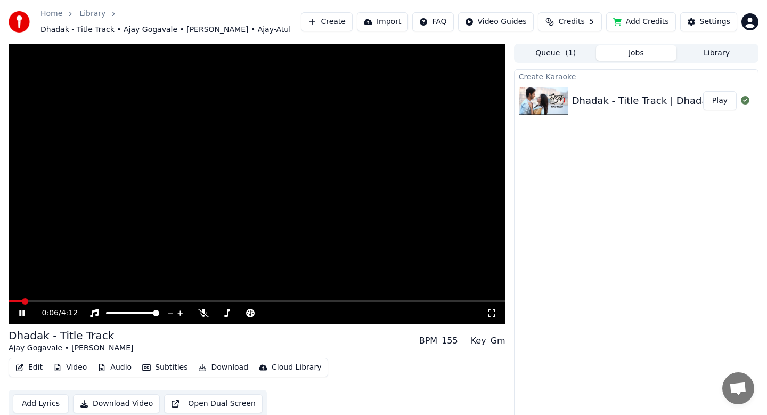
click at [254, 210] on video at bounding box center [257, 184] width 497 height 280
click at [291, 177] on video at bounding box center [257, 184] width 497 height 280
click at [41, 300] on span at bounding box center [257, 301] width 497 height 2
click at [70, 300] on span at bounding box center [257, 301] width 497 height 2
click at [84, 300] on span at bounding box center [257, 301] width 497 height 2
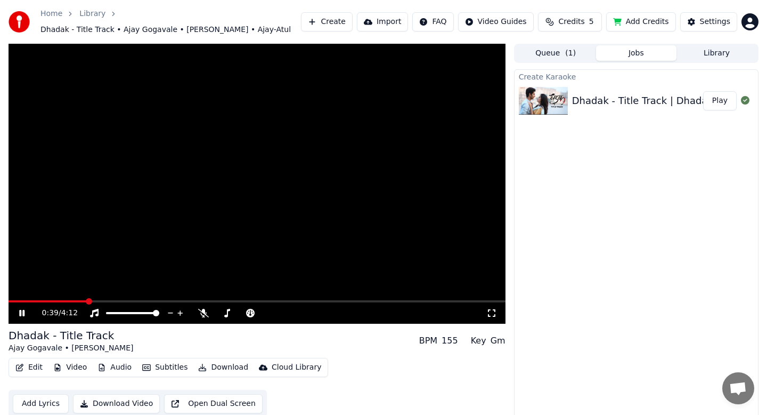
click at [105, 298] on video at bounding box center [257, 184] width 497 height 280
click at [110, 300] on span at bounding box center [257, 301] width 497 height 2
click at [25, 313] on icon at bounding box center [22, 312] width 6 height 7
click at [97, 300] on span at bounding box center [63, 301] width 109 height 2
click at [133, 271] on video at bounding box center [257, 184] width 497 height 280
